Goal: Information Seeking & Learning: Learn about a topic

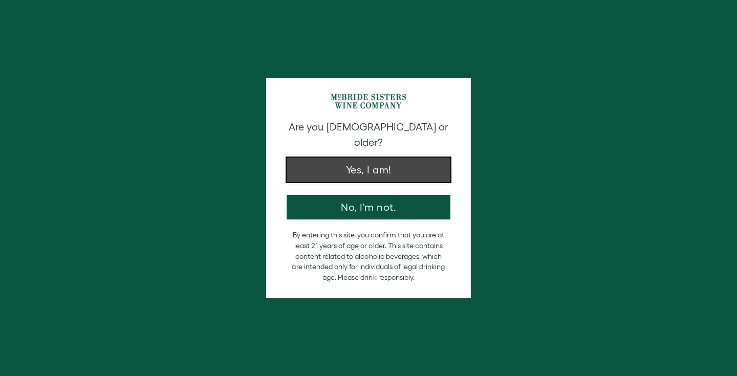
click at [349, 159] on button "Yes, I am!" at bounding box center [369, 170] width 164 height 25
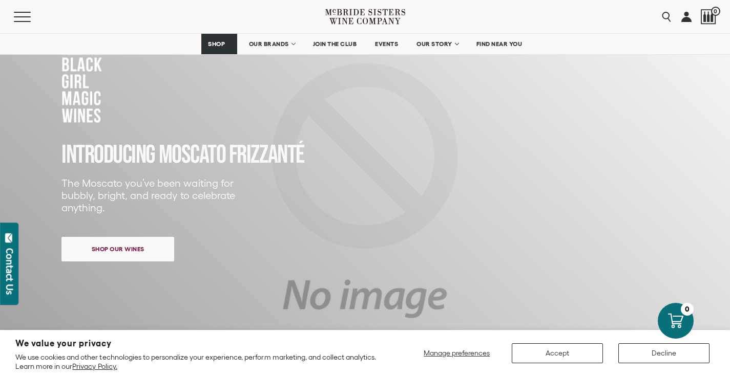
scroll to position [73, 0]
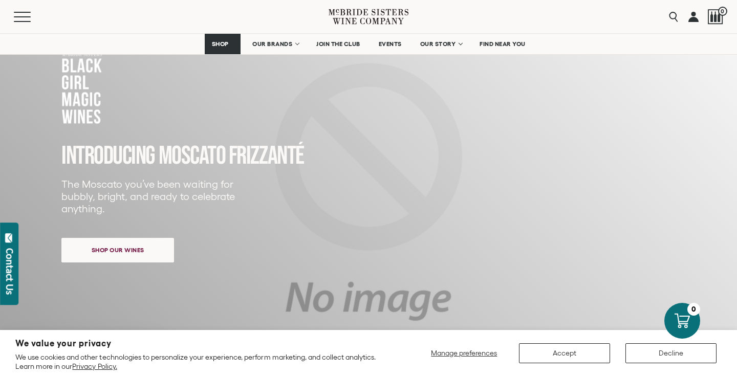
click at [438, 45] on div "Close dialog Discover Our Collections Join our community to receive exclusive u…" at bounding box center [368, 188] width 737 height 376
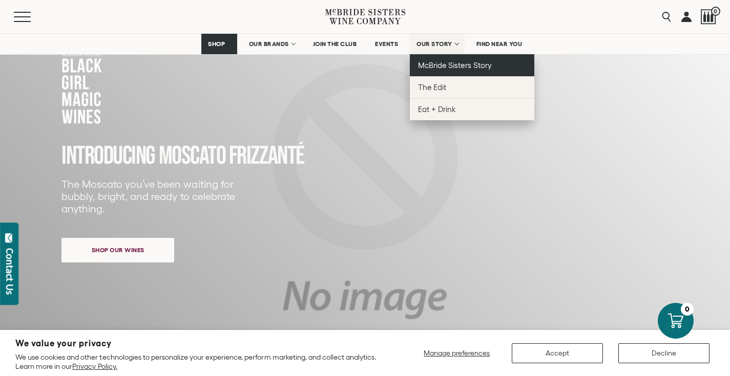
click at [436, 63] on span "McBride Sisters Story" at bounding box center [454, 65] width 73 height 9
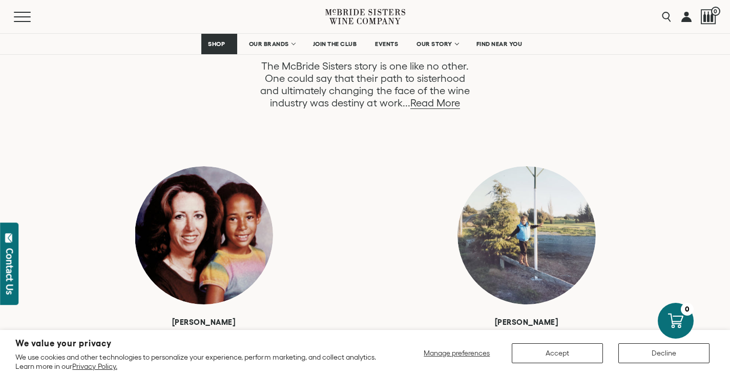
scroll to position [602, 0]
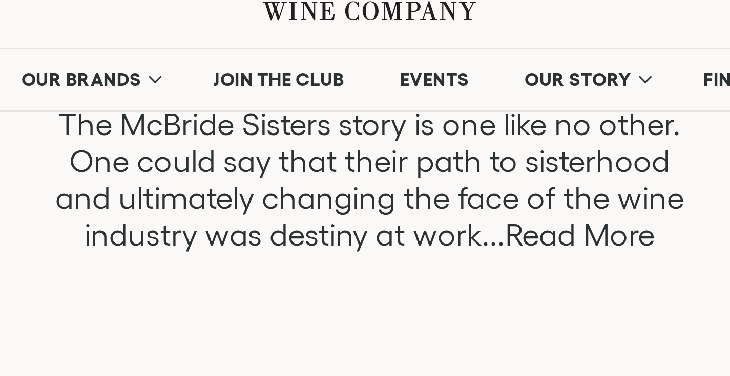
click at [432, 97] on link "Read More" at bounding box center [435, 96] width 50 height 12
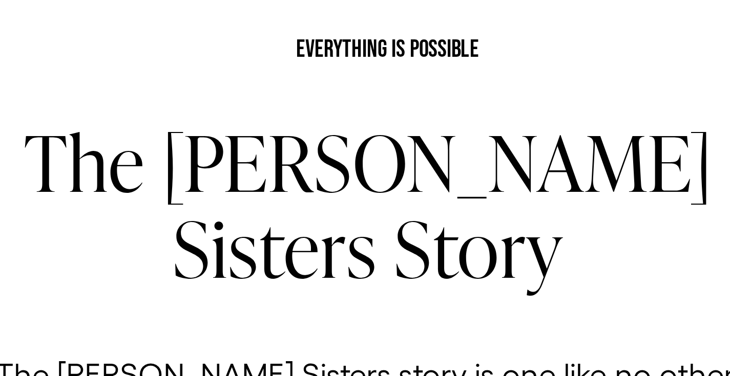
scroll to position [54, 0]
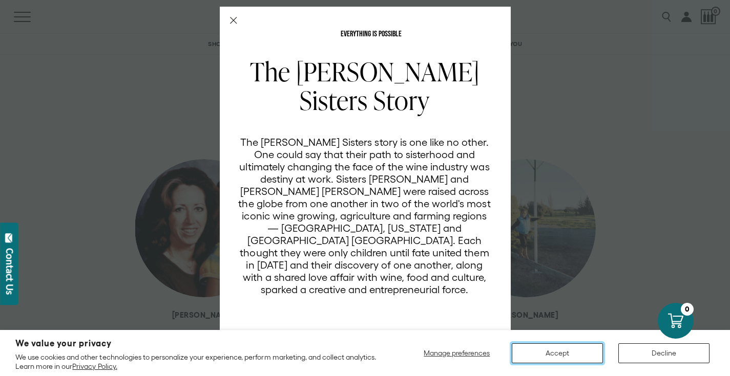
click at [534, 352] on button "Accept" at bounding box center [556, 354] width 91 height 20
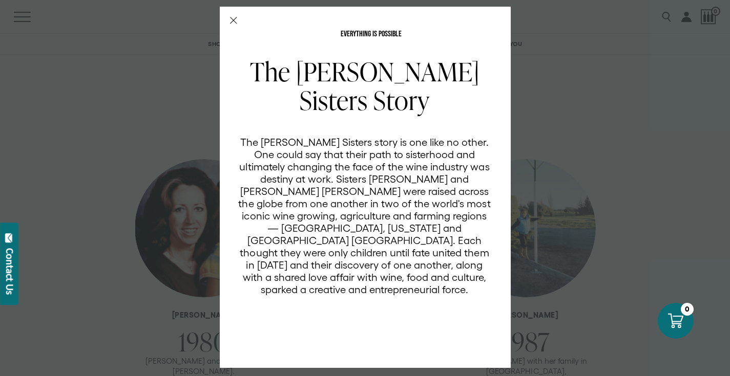
scroll to position [33, 0]
click at [230, 23] on icon "Close Modal" at bounding box center [233, 20] width 7 height 7
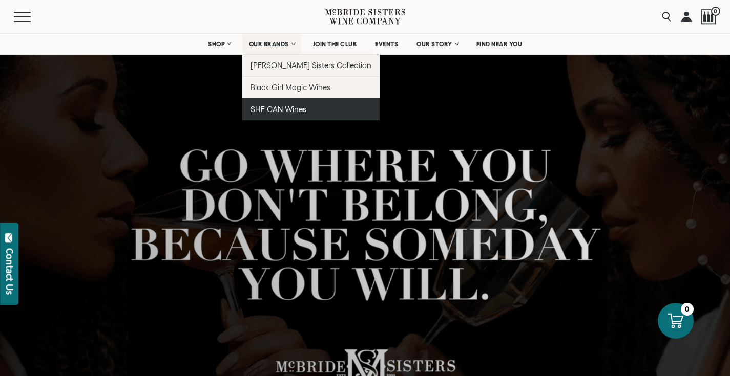
scroll to position [0, 0]
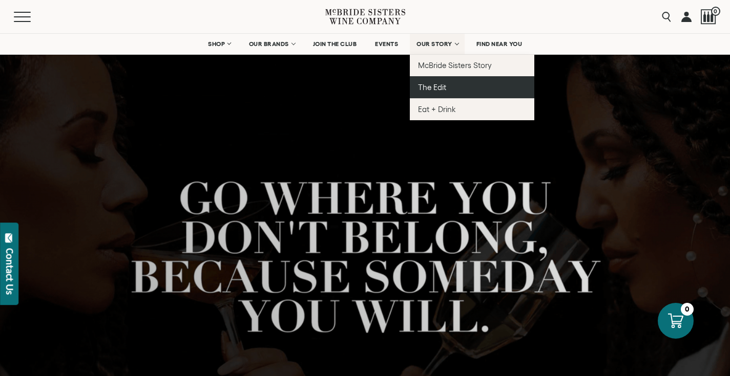
click at [433, 84] on span "The Edit" at bounding box center [432, 87] width 28 height 9
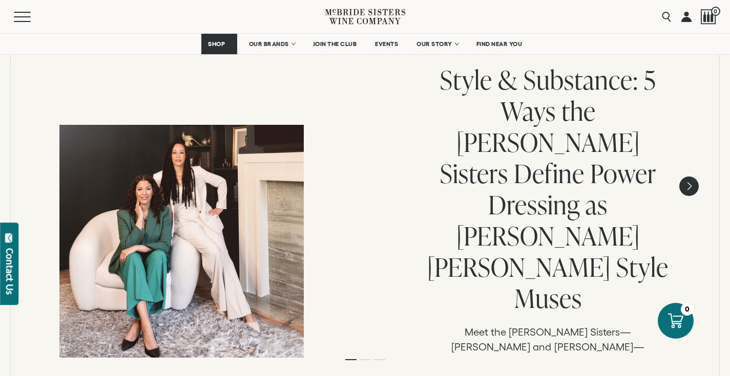
scroll to position [182, 0]
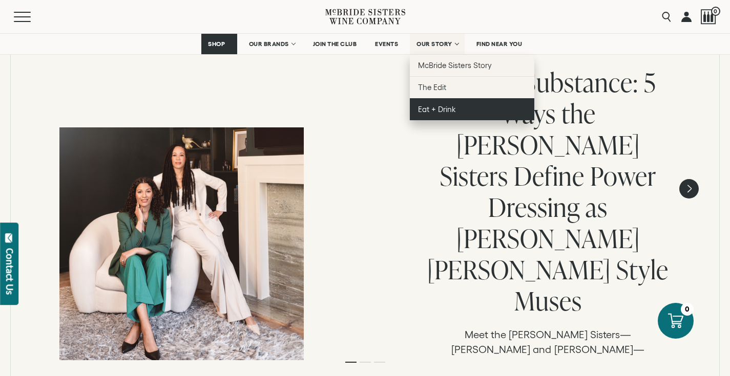
click at [439, 109] on span "Eat + Drink" at bounding box center [437, 109] width 38 height 9
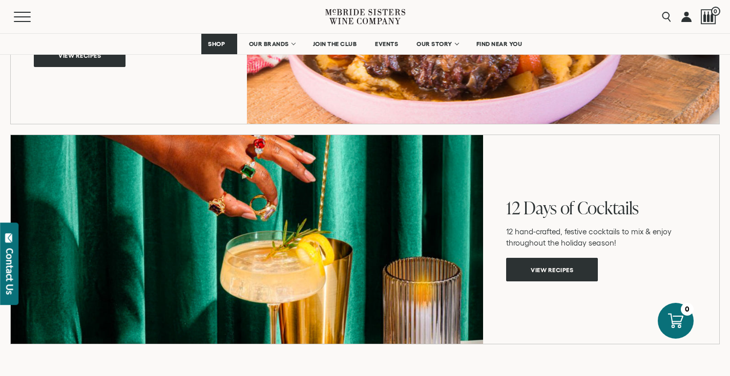
scroll to position [1743, 0]
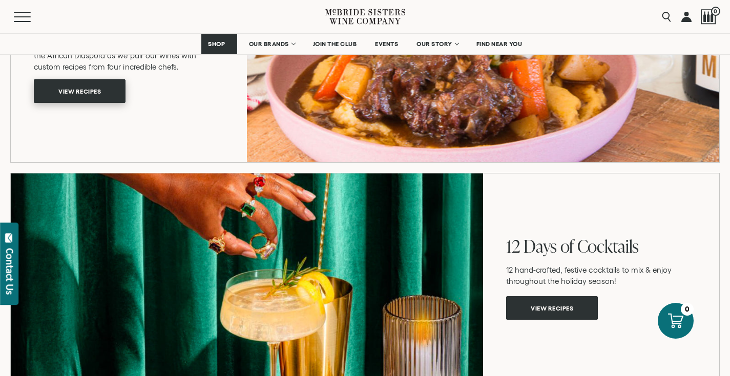
click at [104, 87] on span "View recipes" at bounding box center [79, 91] width 78 height 20
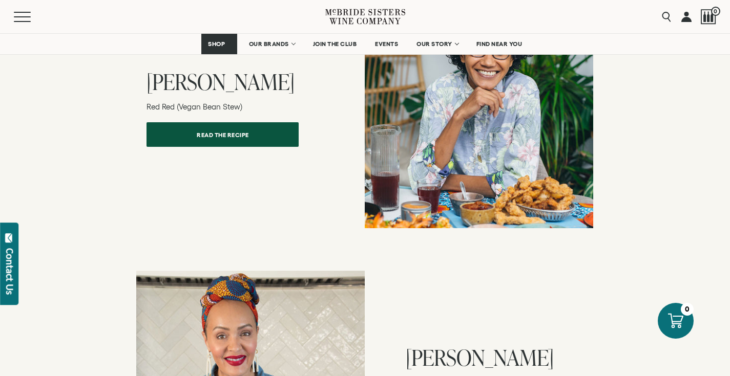
scroll to position [1034, 0]
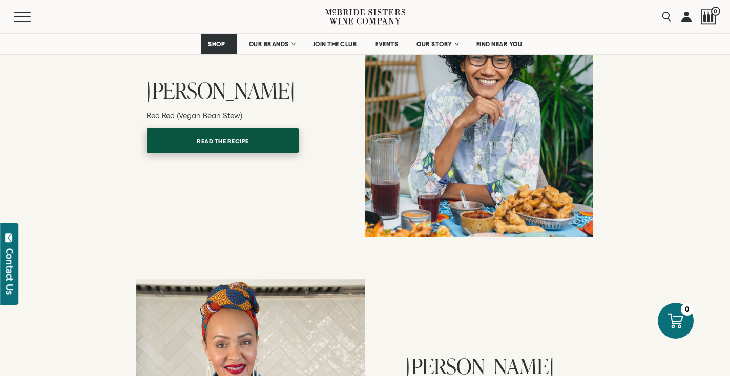
click at [208, 131] on span "Read the recipe" at bounding box center [223, 141] width 88 height 20
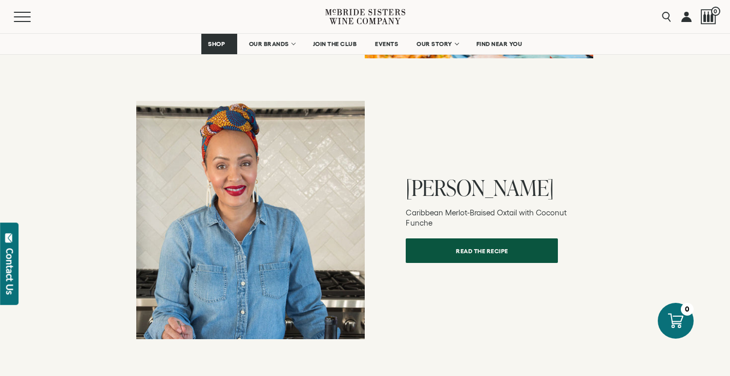
scroll to position [1213, 0]
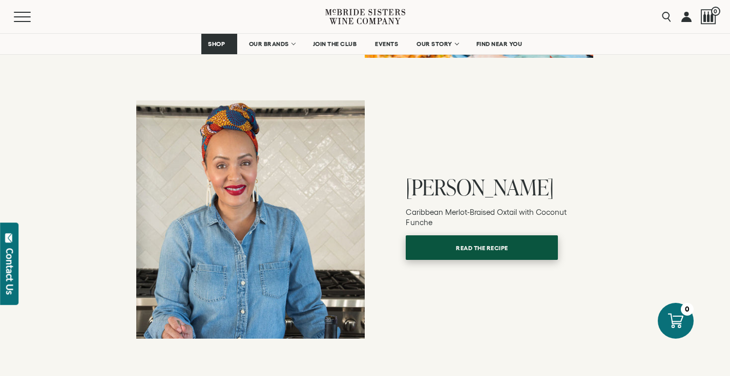
click at [455, 238] on span "Read the recipe" at bounding box center [482, 248] width 88 height 20
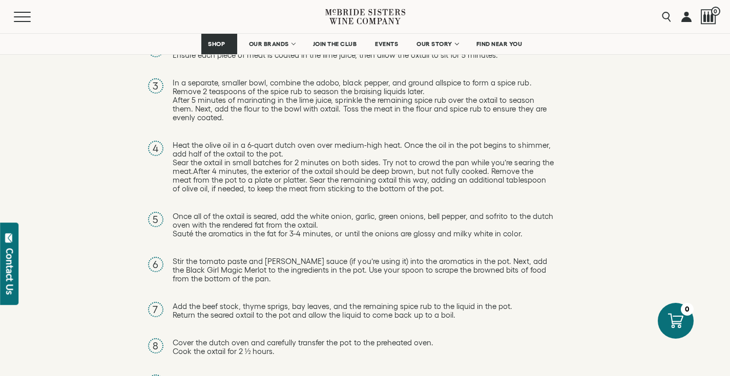
scroll to position [1502, 0]
